Goal: Find specific page/section: Find specific page/section

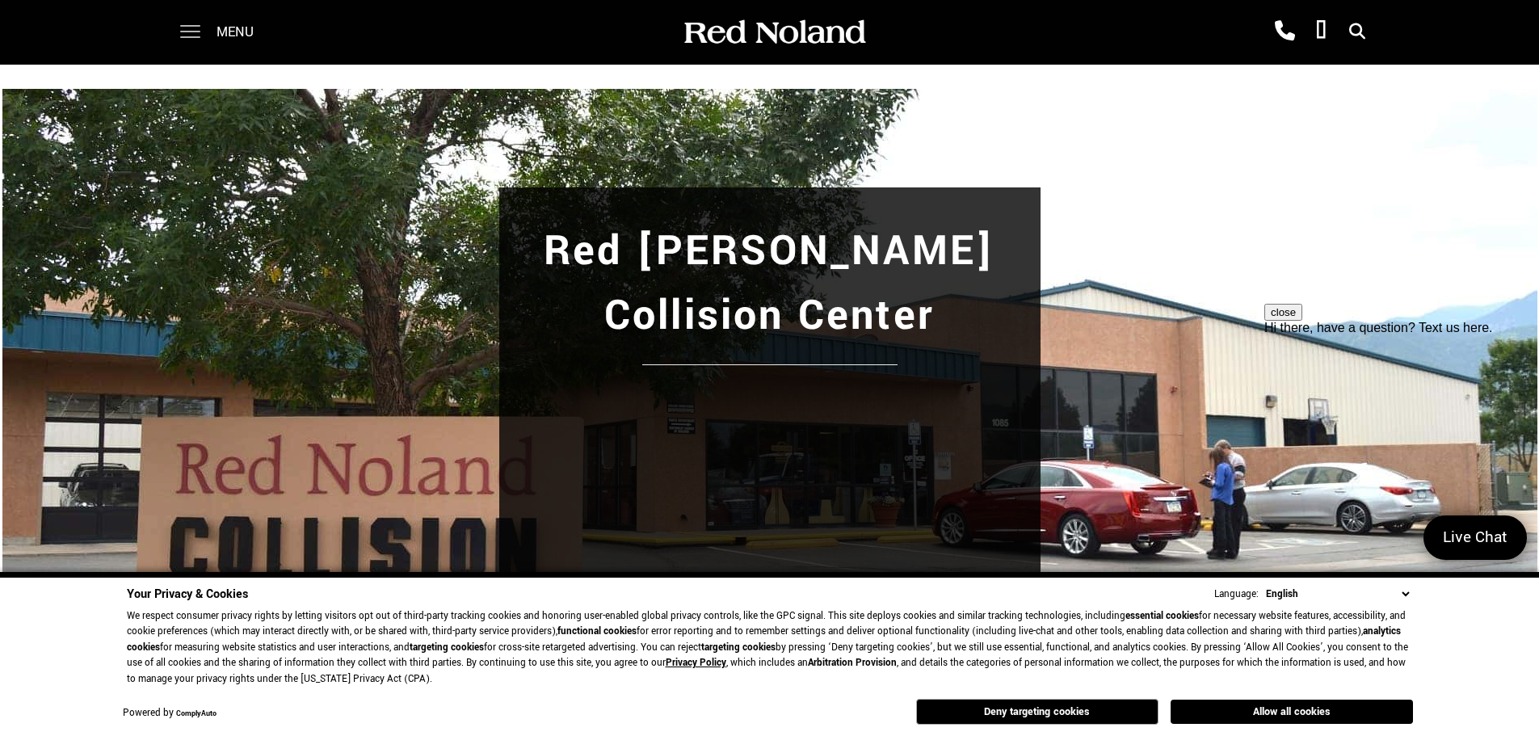
click at [183, 38] on span at bounding box center [190, 32] width 20 height 65
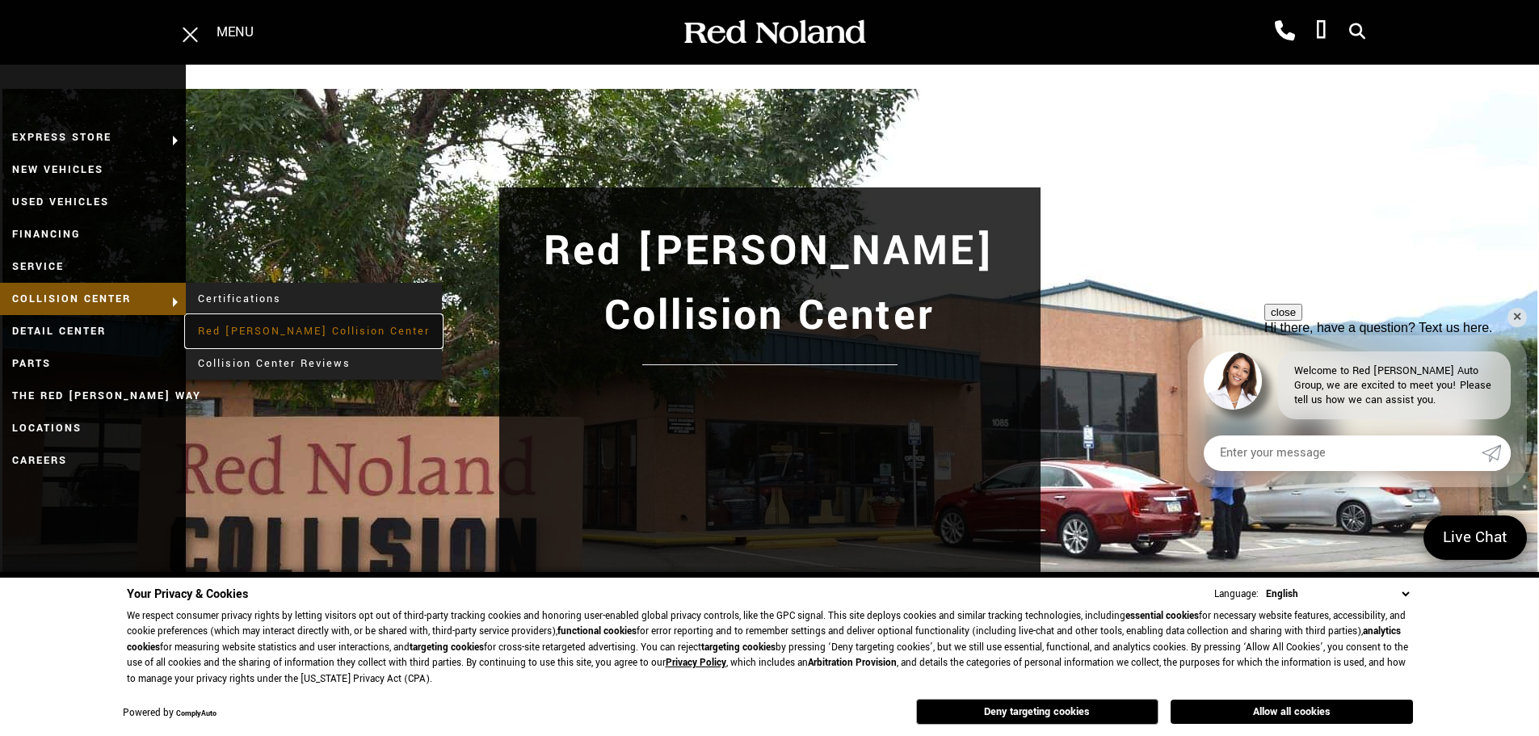
click at [262, 328] on link "Red [PERSON_NAME] Collision Center" at bounding box center [314, 331] width 256 height 32
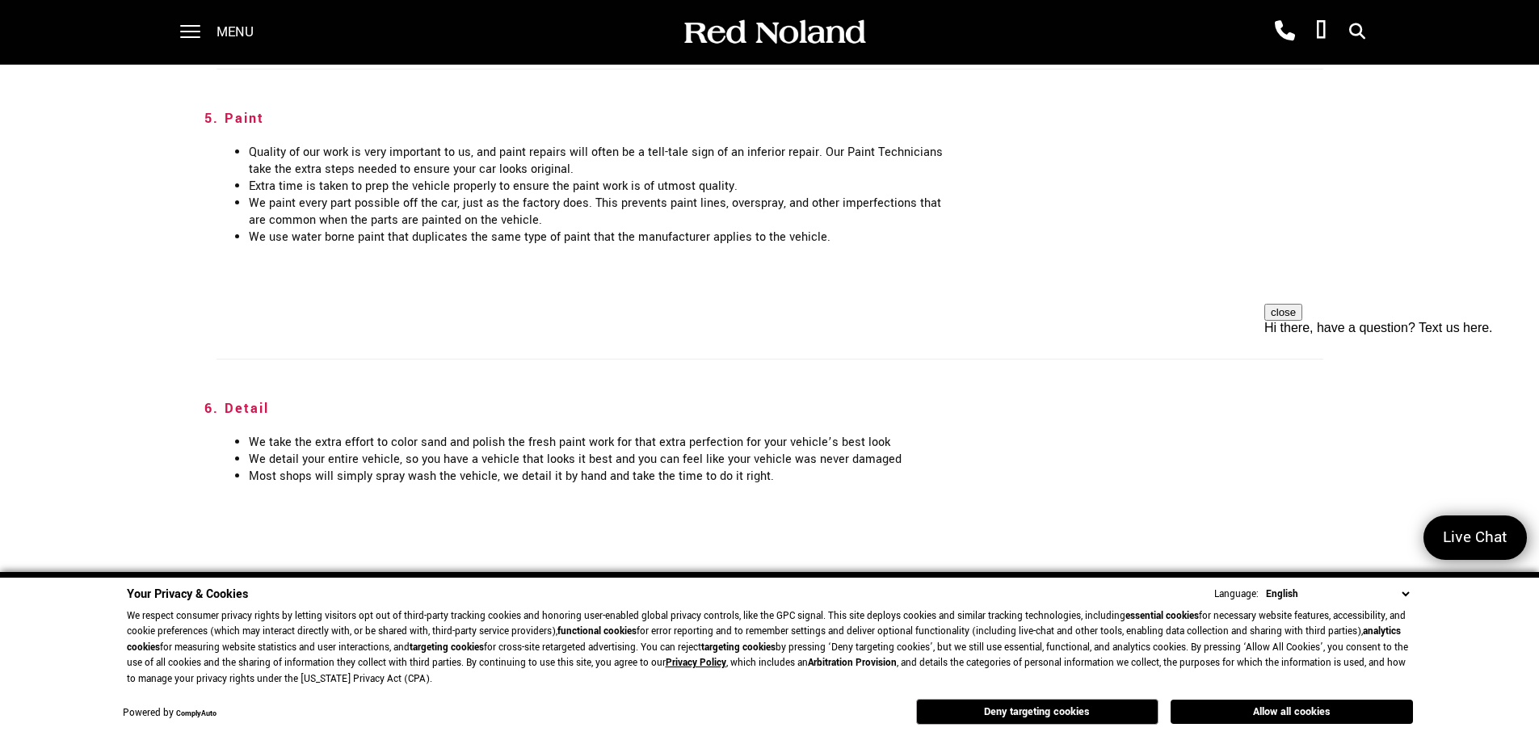
scroll to position [3150, 0]
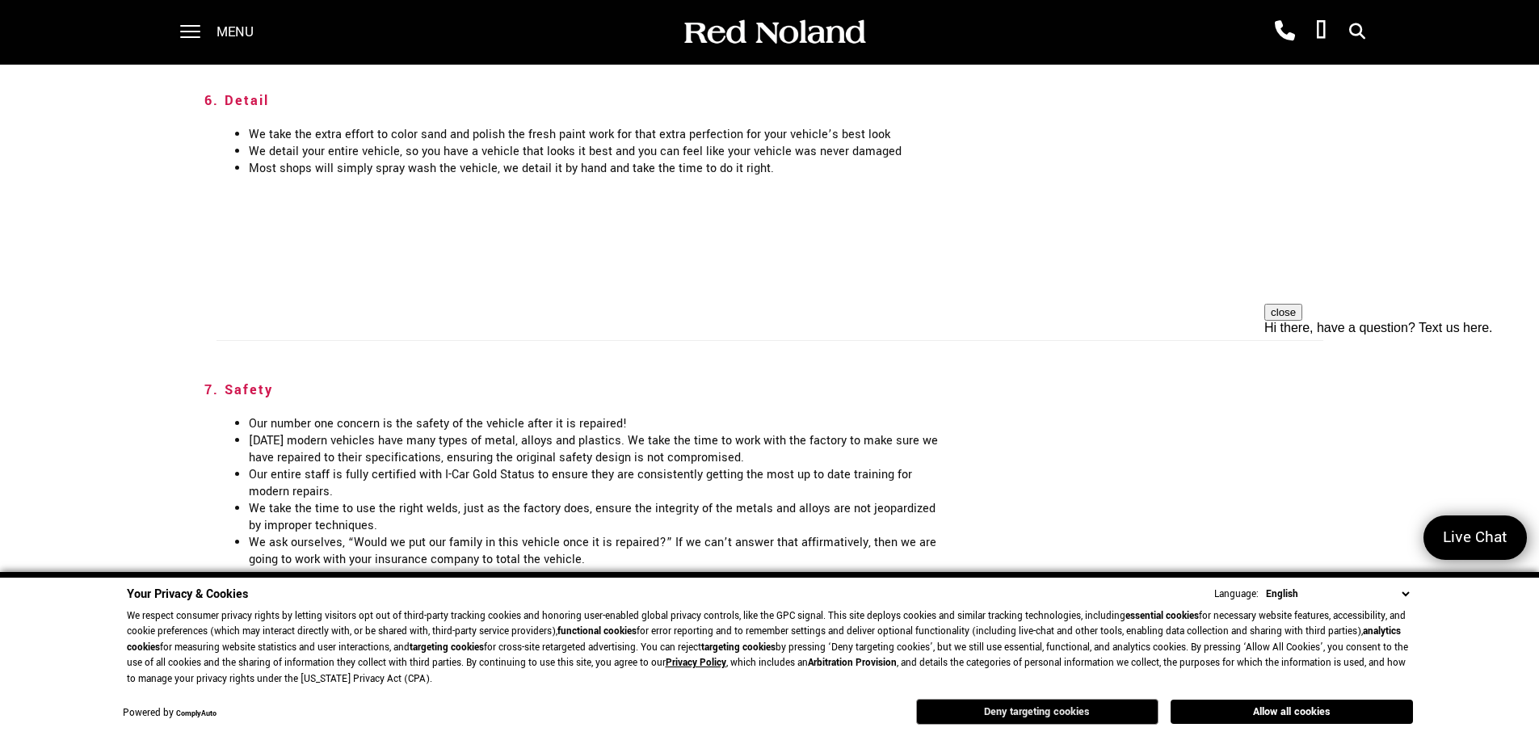
click at [1073, 714] on button "Deny targeting cookies" at bounding box center [1037, 712] width 242 height 26
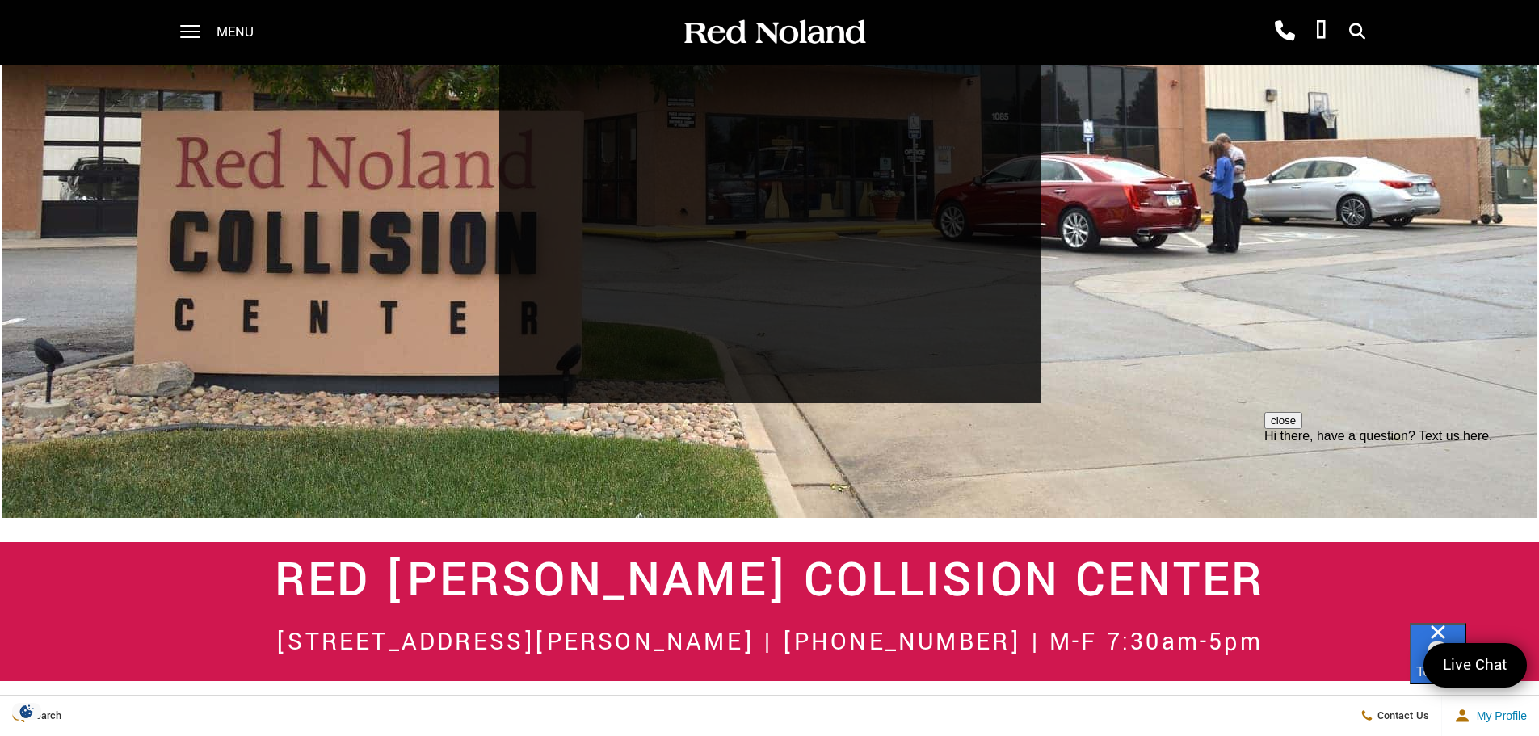
scroll to position [0, 0]
